Goal: Check status: Check status

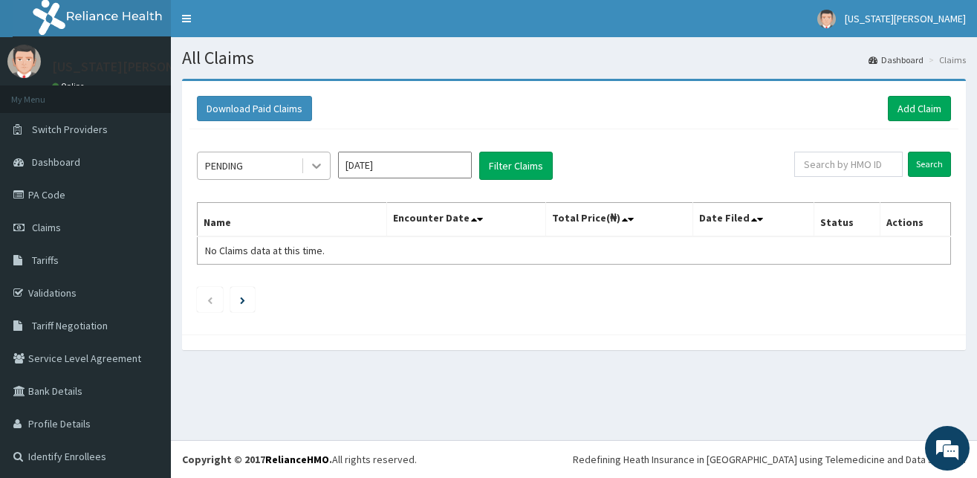
click at [316, 169] on icon at bounding box center [316, 165] width 15 height 15
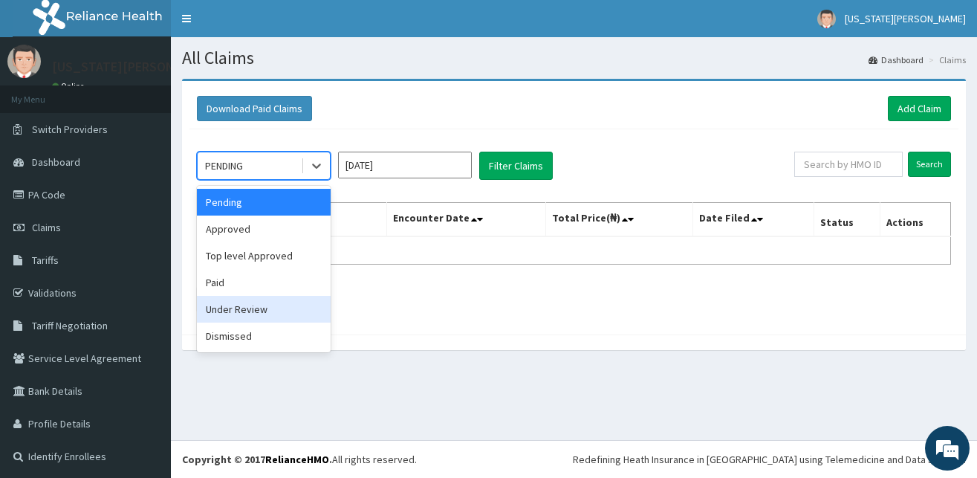
click at [249, 315] on div "Under Review" at bounding box center [264, 309] width 134 height 27
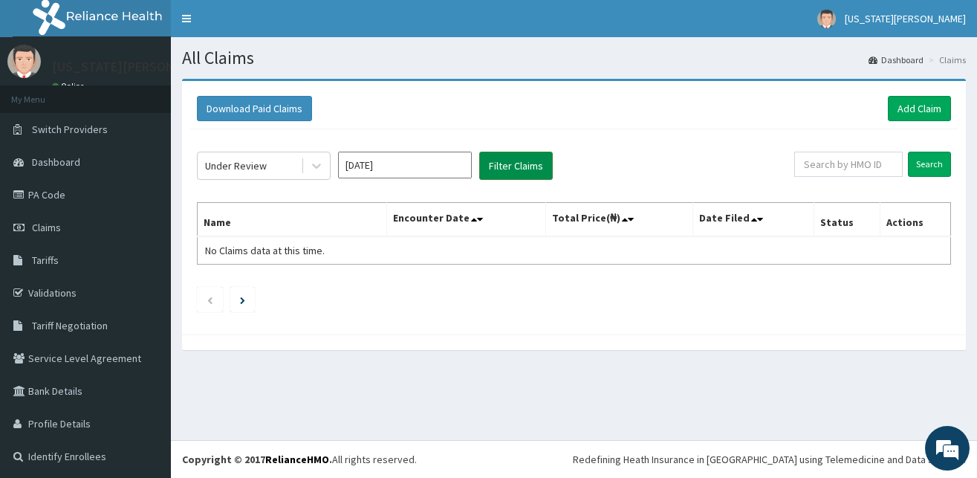
click at [501, 171] on button "Filter Claims" at bounding box center [516, 166] width 74 height 28
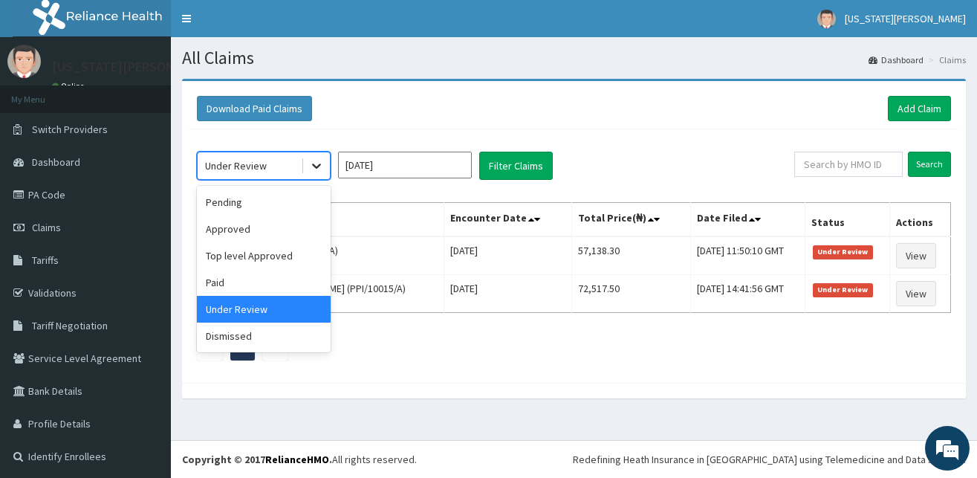
click at [316, 163] on icon at bounding box center [316, 165] width 15 height 15
click at [256, 250] on div "Top level Approved" at bounding box center [264, 255] width 134 height 27
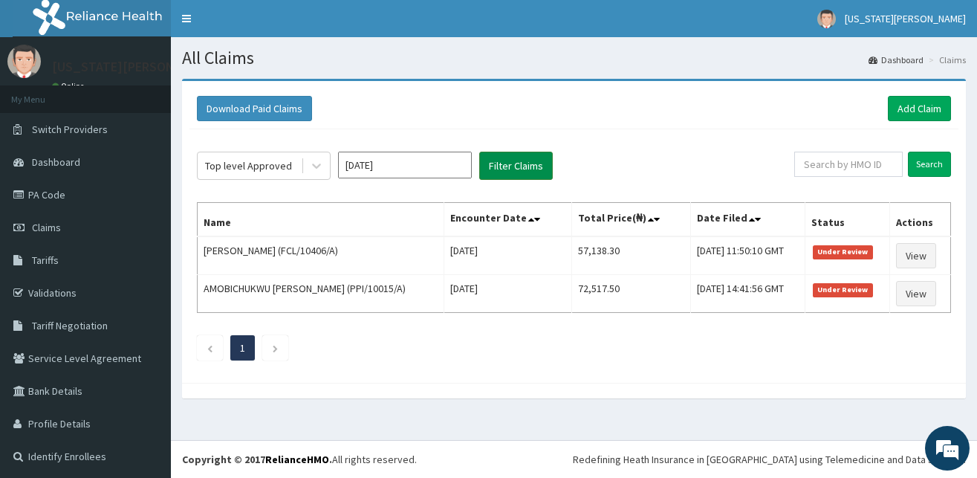
click at [530, 164] on button "Filter Claims" at bounding box center [516, 166] width 74 height 28
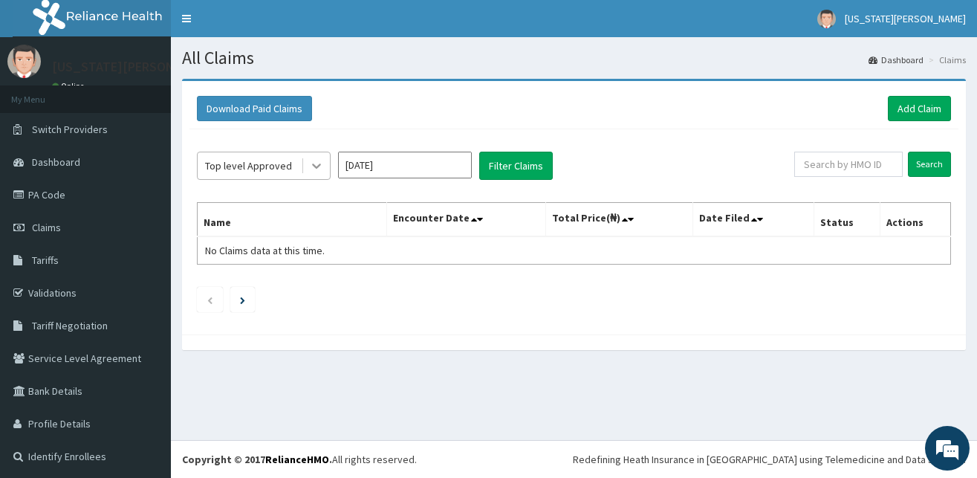
click at [317, 162] on icon at bounding box center [316, 165] width 15 height 15
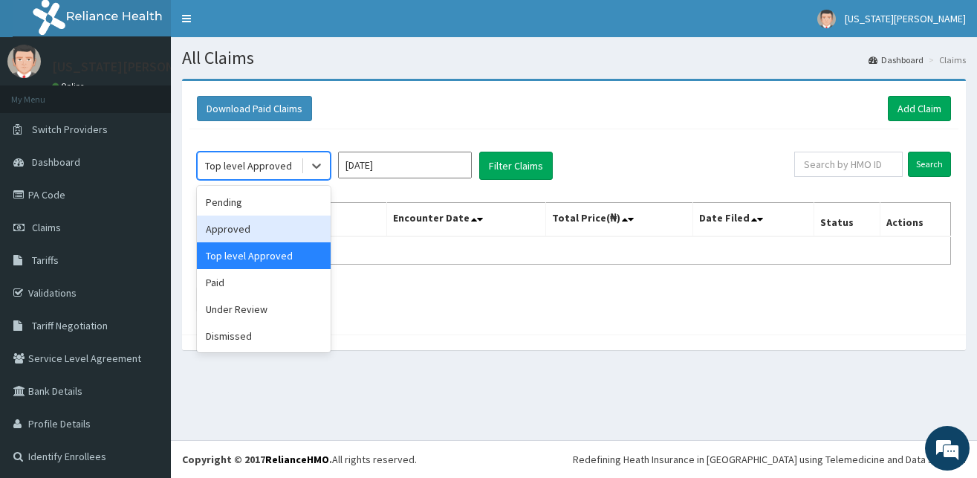
click at [250, 226] on div "Approved" at bounding box center [264, 228] width 134 height 27
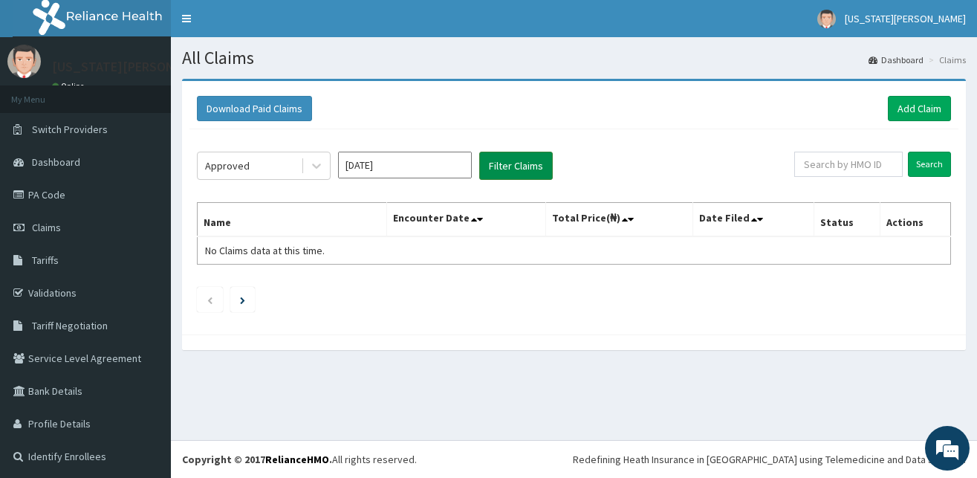
click at [513, 166] on button "Filter Claims" at bounding box center [516, 166] width 74 height 28
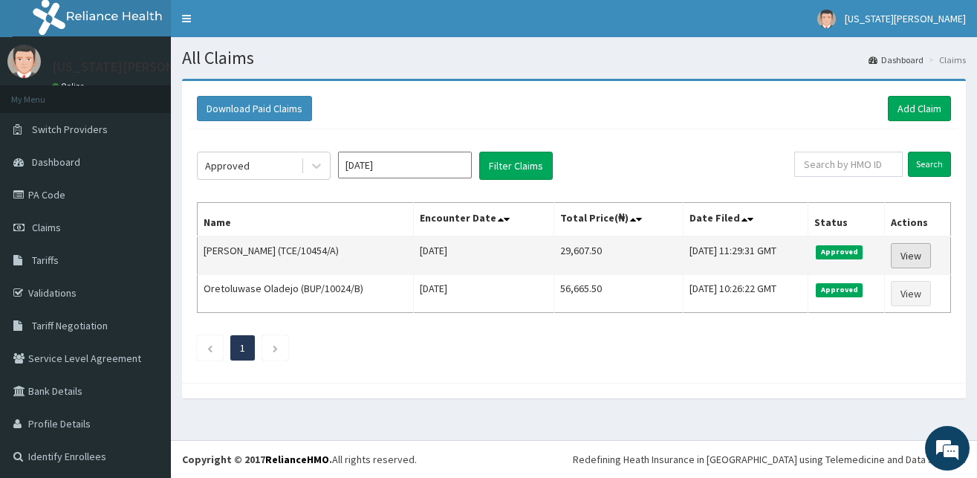
click at [904, 254] on link "View" at bounding box center [910, 255] width 40 height 25
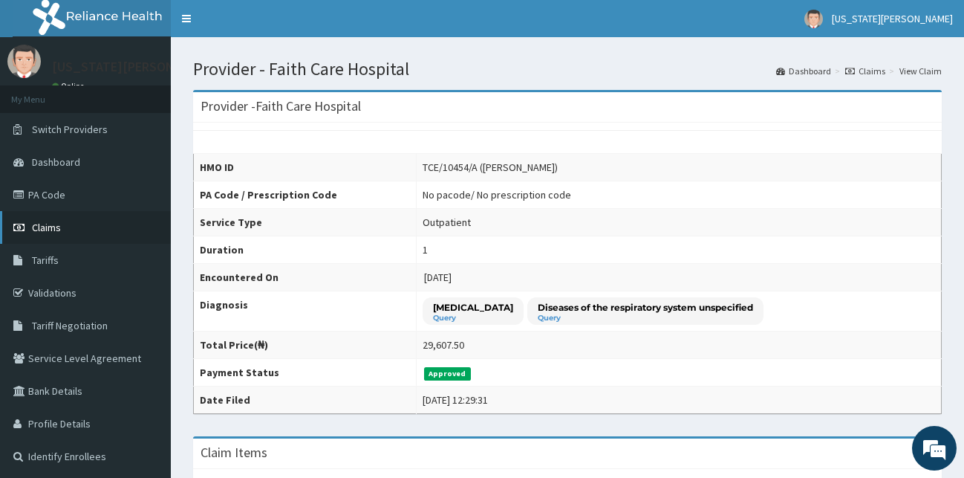
click at [54, 224] on span "Claims" at bounding box center [46, 227] width 29 height 13
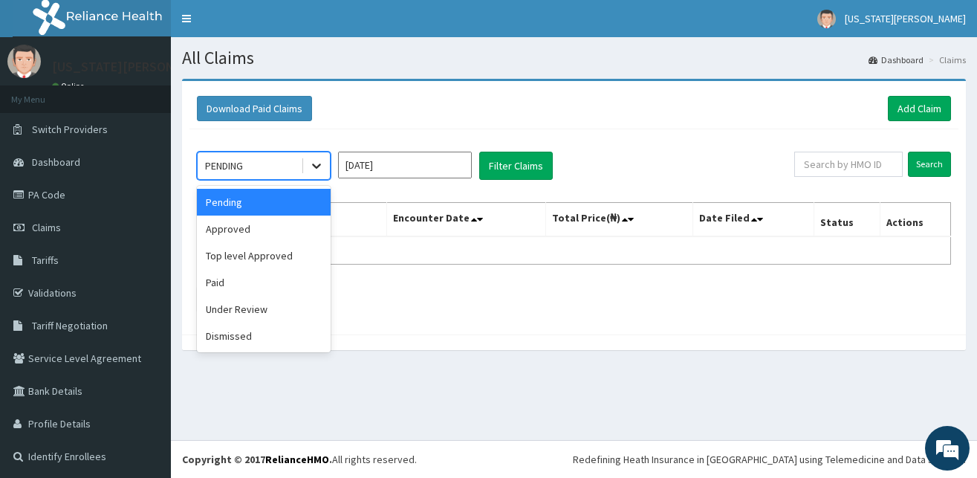
click at [315, 168] on icon at bounding box center [316, 165] width 15 height 15
click at [271, 228] on div "Approved" at bounding box center [264, 228] width 134 height 27
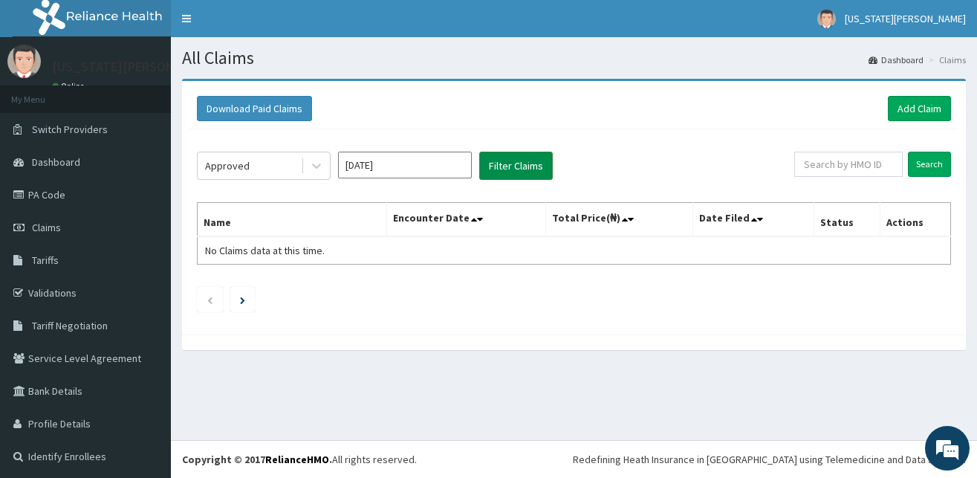
click at [532, 163] on button "Filter Claims" at bounding box center [516, 166] width 74 height 28
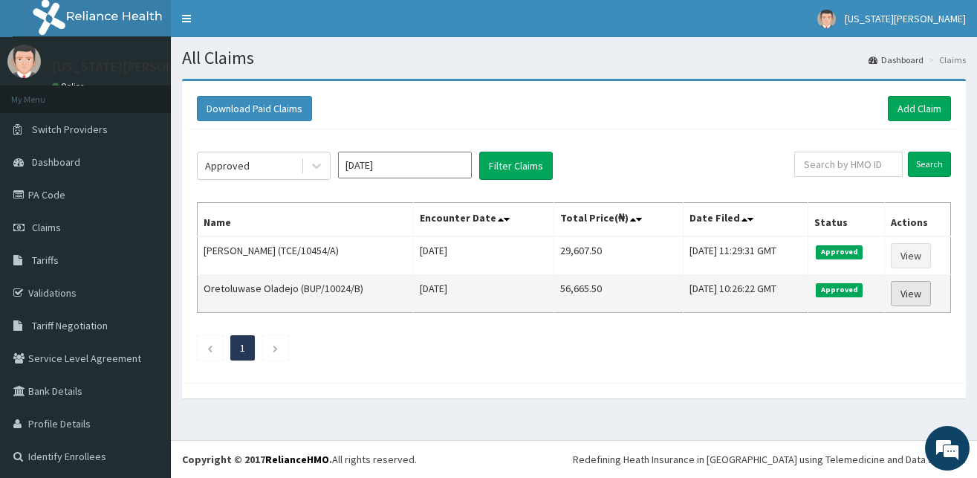
click at [907, 296] on link "View" at bounding box center [910, 293] width 40 height 25
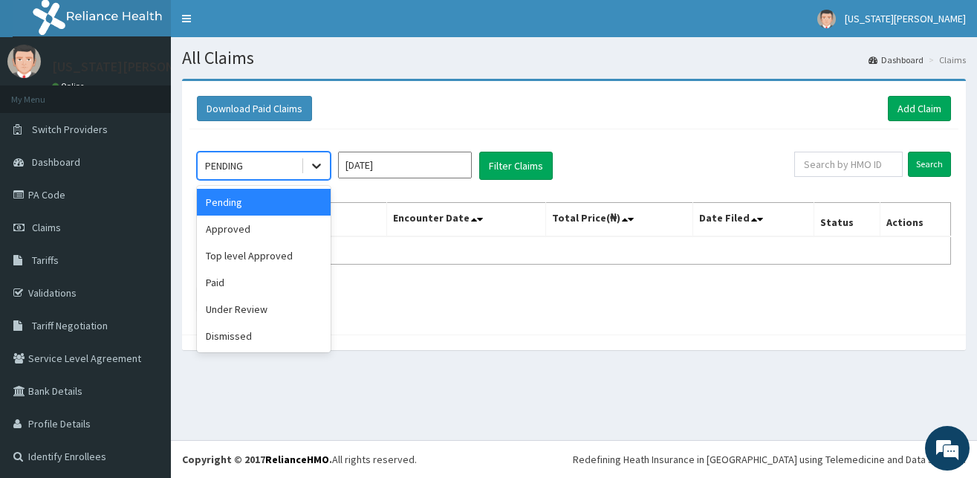
click at [316, 165] on icon at bounding box center [316, 165] width 15 height 15
click at [268, 224] on div "Approved" at bounding box center [264, 228] width 134 height 27
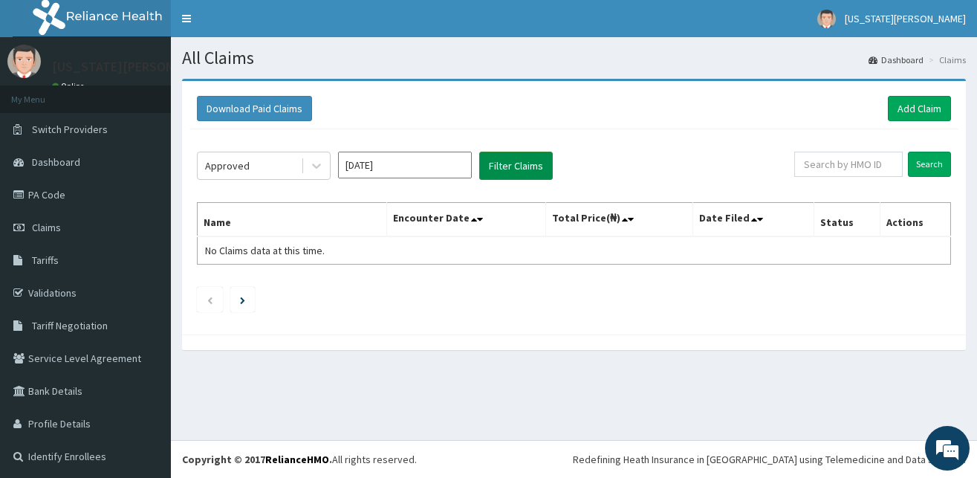
click at [499, 166] on button "Filter Claims" at bounding box center [516, 166] width 74 height 28
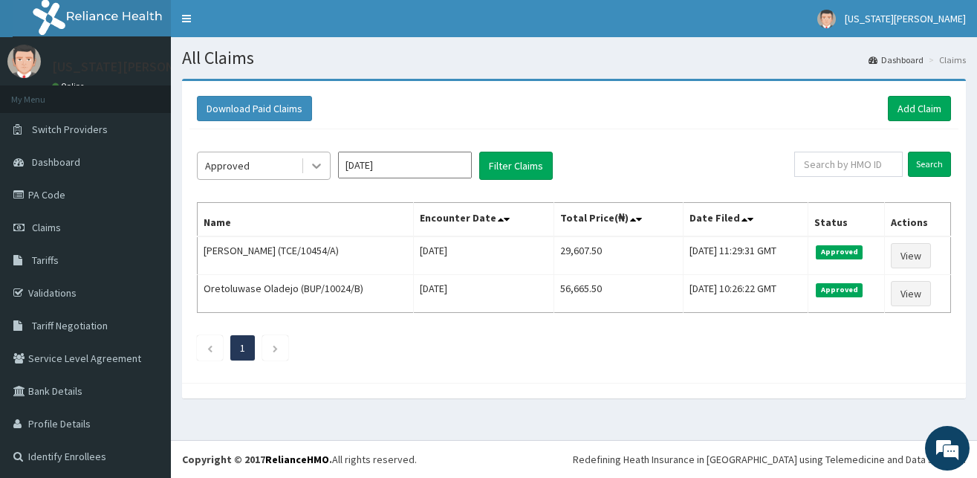
click at [316, 166] on icon at bounding box center [316, 166] width 9 height 5
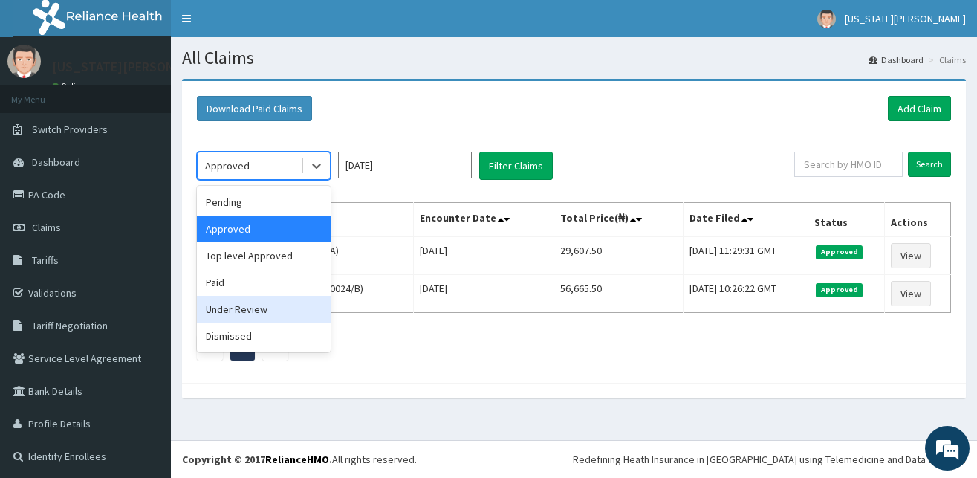
click at [247, 308] on div "Under Review" at bounding box center [264, 309] width 134 height 27
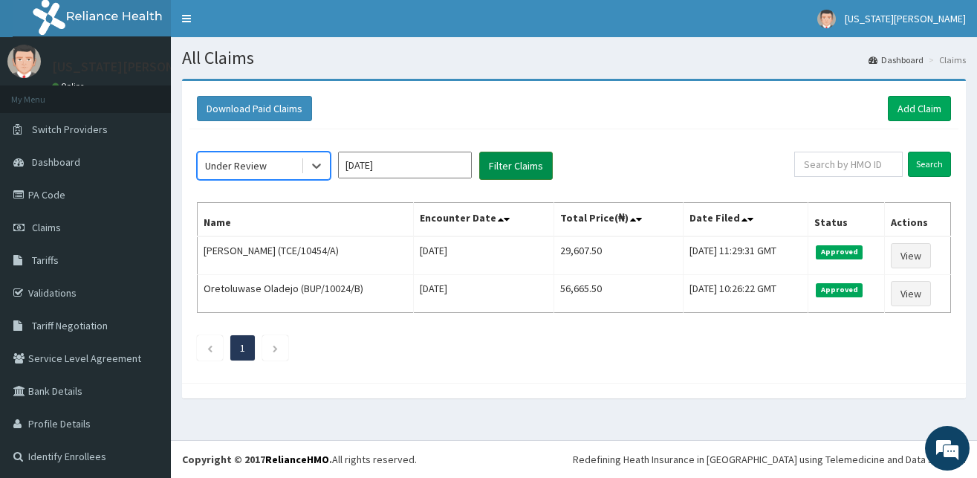
click at [527, 166] on button "Filter Claims" at bounding box center [516, 166] width 74 height 28
